Goal: Participate in discussion: Engage in conversation with other users on a specific topic

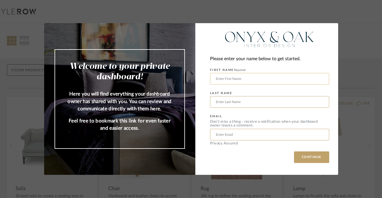
type input "[PERSON_NAME]"
type input "dameris"
type input "[EMAIL_ADDRESS][DOMAIN_NAME]"
click at [306, 154] on button "CONTINUE" at bounding box center [311, 157] width 35 height 12
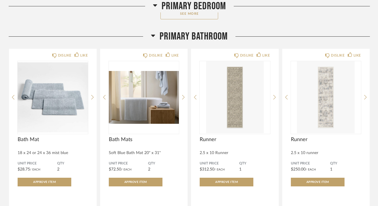
scroll to position [5101, 0]
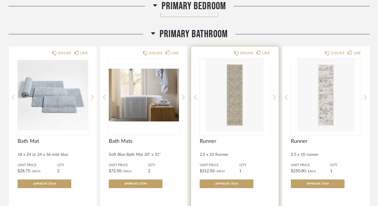
click at [242, 103] on img "0" at bounding box center [235, 95] width 70 height 72
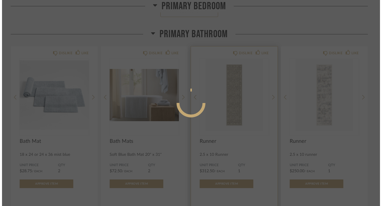
scroll to position [0, 0]
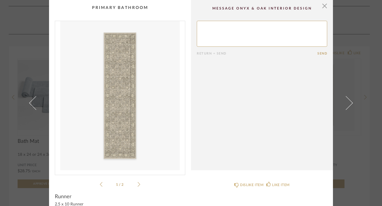
click at [134, 183] on li "1 / 2" at bounding box center [120, 184] width 35 height 7
click at [138, 184] on div "1 / 2" at bounding box center [120, 104] width 131 height 167
click at [138, 184] on icon at bounding box center [139, 184] width 3 height 5
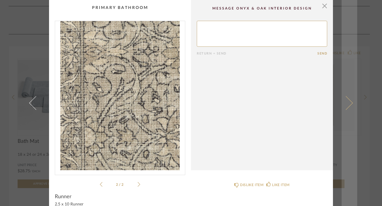
click at [344, 129] on link at bounding box center [350, 103] width 16 height 206
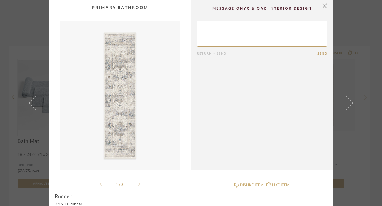
click at [138, 186] on icon at bounding box center [139, 184] width 3 height 5
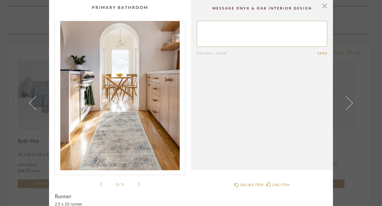
click at [138, 186] on icon at bounding box center [139, 184] width 3 height 5
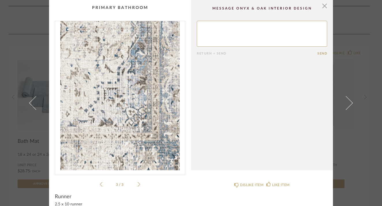
click at [138, 186] on icon at bounding box center [139, 184] width 3 height 5
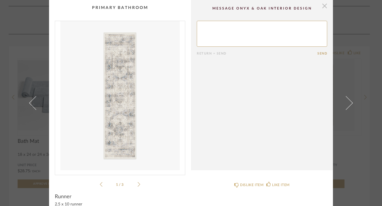
click at [323, 7] on span "button" at bounding box center [325, 6] width 12 height 12
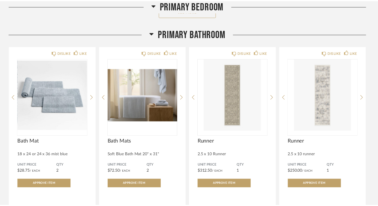
scroll to position [5101, 0]
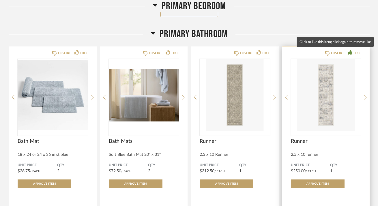
click at [350, 53] on icon at bounding box center [350, 52] width 5 height 5
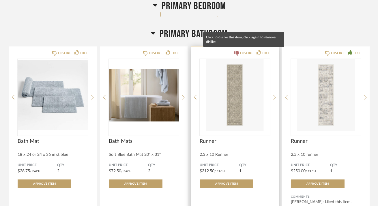
click at [236, 51] on icon at bounding box center [237, 53] width 5 height 5
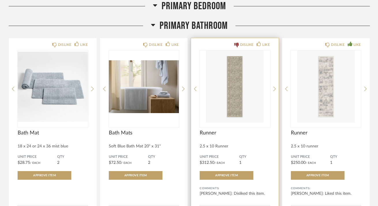
scroll to position [5113, 0]
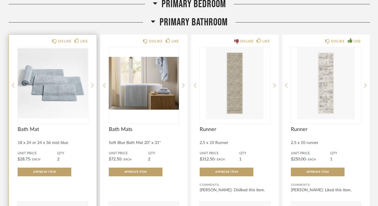
click at [47, 96] on img "0" at bounding box center [53, 83] width 70 height 72
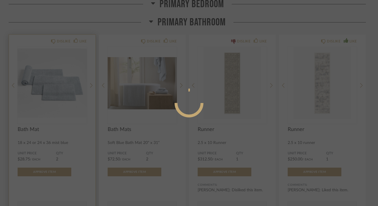
click at [47, 96] on div at bounding box center [189, 103] width 378 height 206
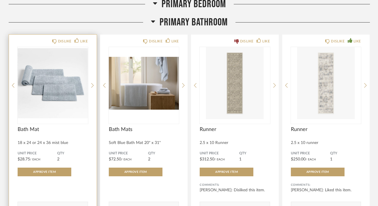
click at [47, 97] on img "0" at bounding box center [53, 83] width 70 height 72
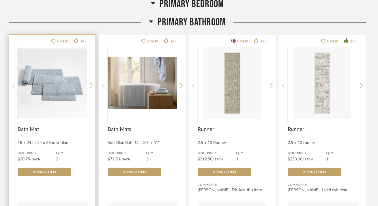
click at [47, 97] on div at bounding box center [189, 103] width 378 height 206
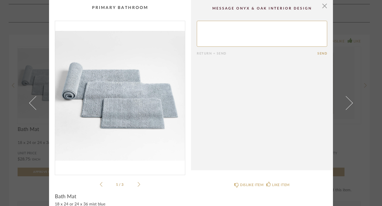
scroll to position [0, 0]
click at [323, 8] on span "button" at bounding box center [325, 6] width 12 height 12
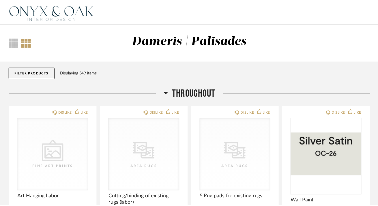
scroll to position [5113, 0]
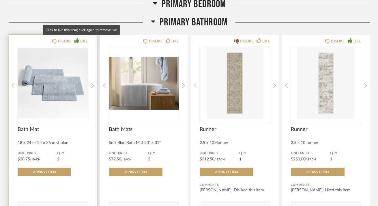
click at [77, 40] on icon at bounding box center [77, 40] width 5 height 5
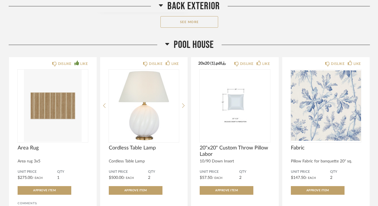
scroll to position [6281, 0]
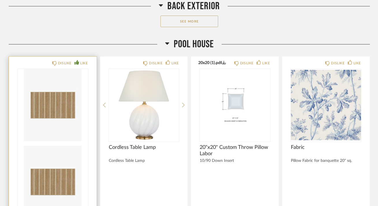
click at [44, 106] on img "0" at bounding box center [53, 105] width 70 height 72
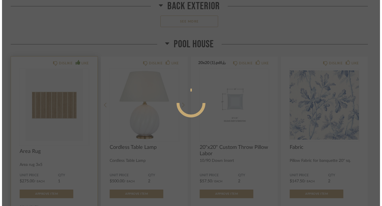
scroll to position [0, 0]
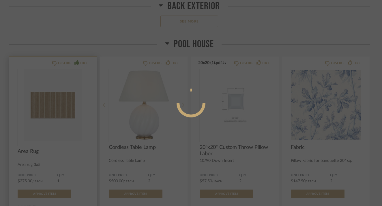
click at [44, 106] on div at bounding box center [191, 103] width 382 height 206
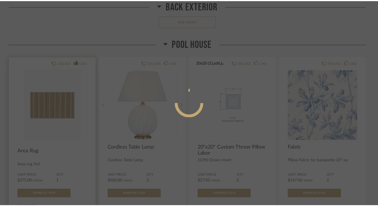
scroll to position [6281, 0]
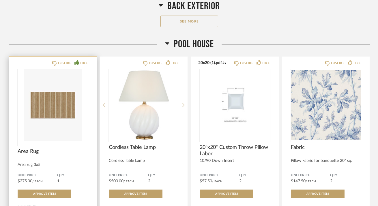
click at [46, 106] on img "0" at bounding box center [53, 105] width 70 height 72
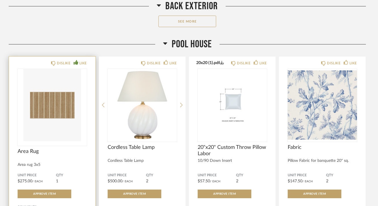
click at [46, 106] on div at bounding box center [189, 103] width 378 height 206
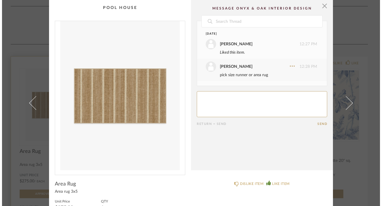
scroll to position [0, 0]
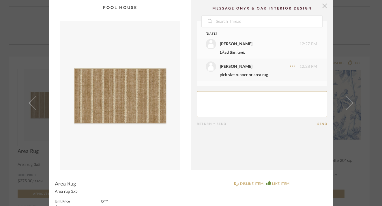
click at [321, 5] on span "button" at bounding box center [325, 6] width 12 height 12
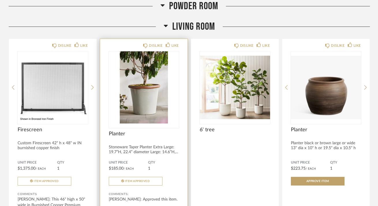
scroll to position [1257, 0]
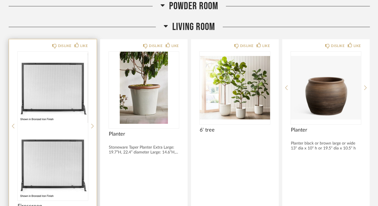
click at [42, 129] on img at bounding box center [53, 165] width 70 height 72
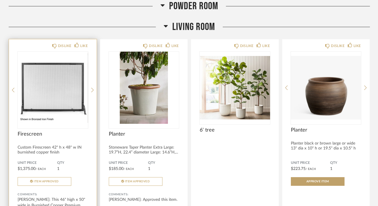
click at [42, 95] on img "0" at bounding box center [53, 88] width 70 height 72
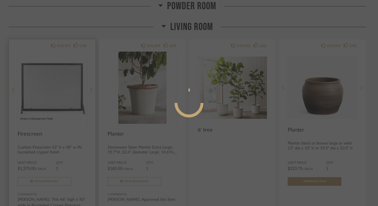
click at [42, 95] on div at bounding box center [189, 103] width 378 height 206
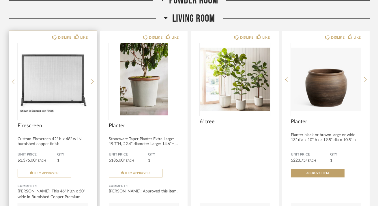
scroll to position [1307, 0]
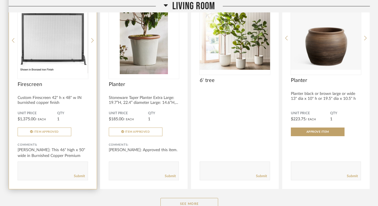
click at [37, 63] on img "0" at bounding box center [53, 38] width 70 height 72
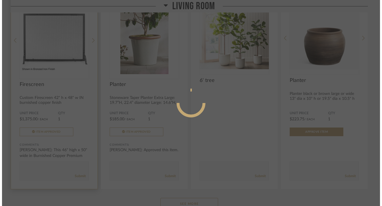
scroll to position [0, 0]
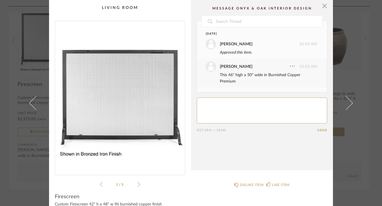
click at [135, 183] on li "1 / 5" at bounding box center [120, 184] width 35 height 7
click at [138, 184] on icon at bounding box center [139, 184] width 3 height 5
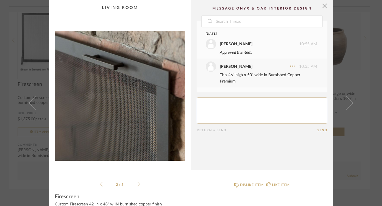
click at [138, 184] on icon at bounding box center [139, 184] width 3 height 5
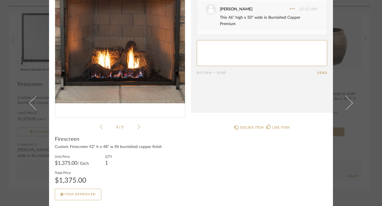
scroll to position [57, 0]
click at [18, 47] on div "× 3 / 5 Date [DATE] [PERSON_NAME] 10:55 AM Approved this item. [PERSON_NAME] 10…" at bounding box center [191, 103] width 382 height 206
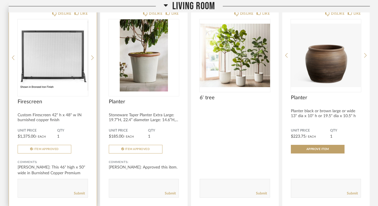
scroll to position [1290, 0]
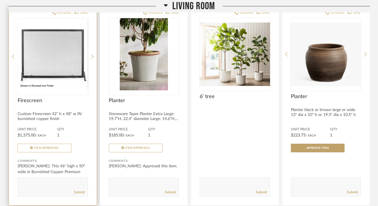
click at [52, 187] on textarea at bounding box center [53, 185] width 70 height 8
click at [31, 183] on textarea at bounding box center [53, 185] width 70 height 8
type textarea "[PERSON_NAME] is ok with this screen but he wanted to know your opinion if a gl…"
click at [81, 192] on link "Submit" at bounding box center [79, 192] width 11 height 5
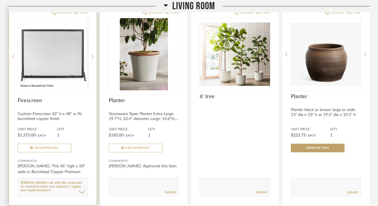
scroll to position [0, 0]
